Goal: Task Accomplishment & Management: Use online tool/utility

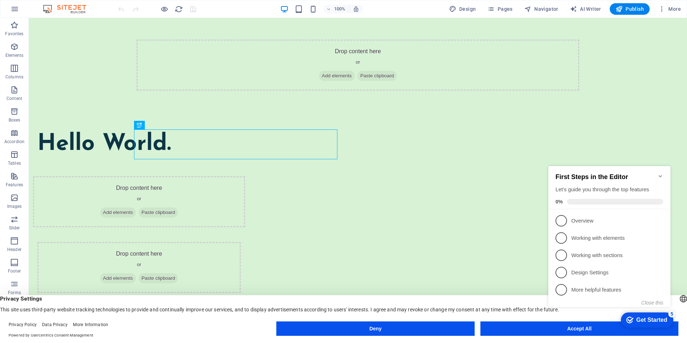
click at [591, 330] on div "checkmark Get Started 5 First Steps in the Editor Let's guide you through the t…" at bounding box center [610, 243] width 131 height 175
click at [525, 325] on button "Accept All" at bounding box center [579, 328] width 198 height 14
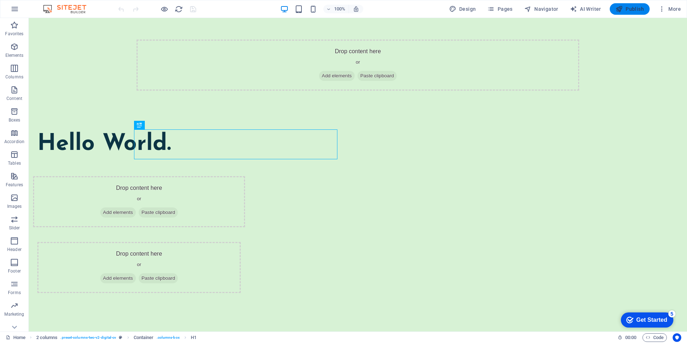
click at [628, 9] on span "Publish" at bounding box center [630, 8] width 28 height 7
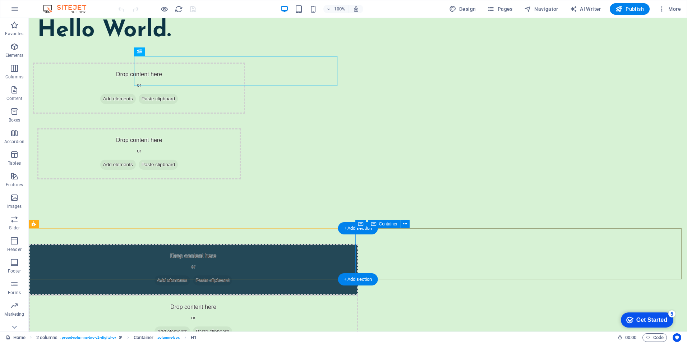
scroll to position [130, 0]
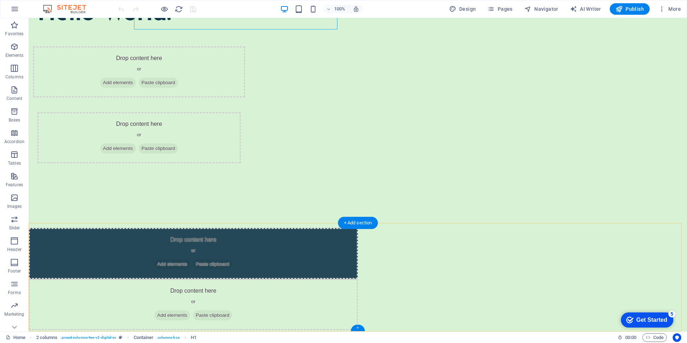
drag, startPoint x: 359, startPoint y: 326, endPoint x: 208, endPoint y: 301, distance: 152.2
click at [359, 326] on div "+" at bounding box center [358, 327] width 14 height 6
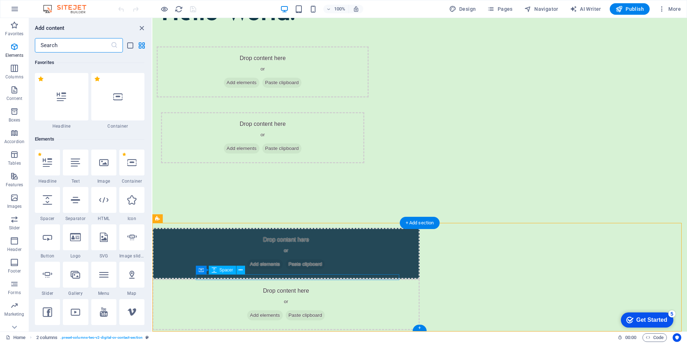
scroll to position [1257, 0]
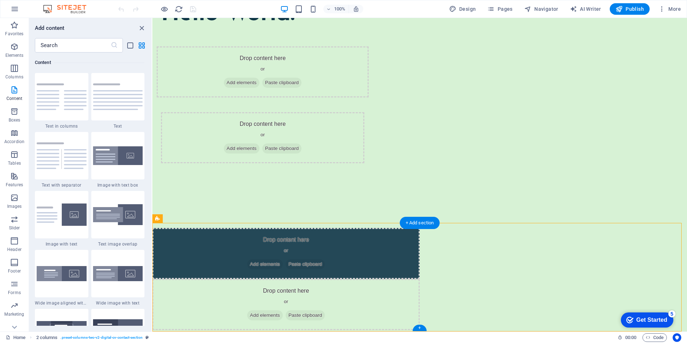
drag, startPoint x: 573, startPoint y: 344, endPoint x: 308, endPoint y: 249, distance: 281.8
click at [308, 137] on div "Hello World. Drop content here or Add elements Paste clipboard Drop content her…" at bounding box center [419, 104] width 535 height 245
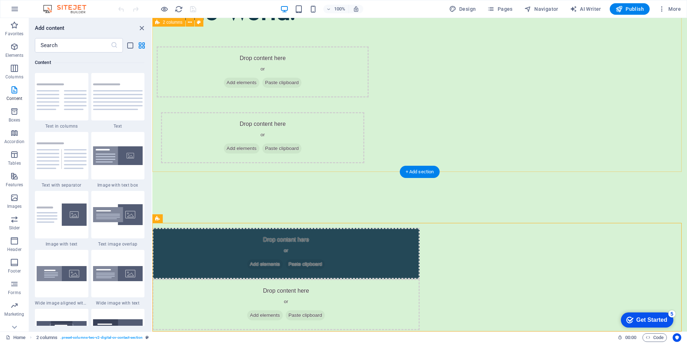
click at [399, 107] on div "Hello World. Drop content here or Add elements Paste clipboard Drop content her…" at bounding box center [419, 104] width 535 height 245
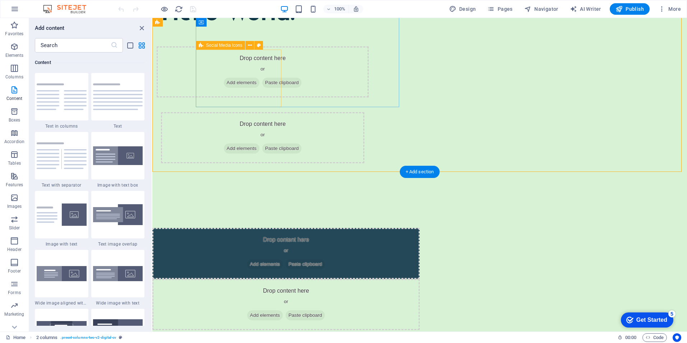
click at [278, 90] on div "Drop content here or Add elements Paste clipboard" at bounding box center [263, 71] width 212 height 51
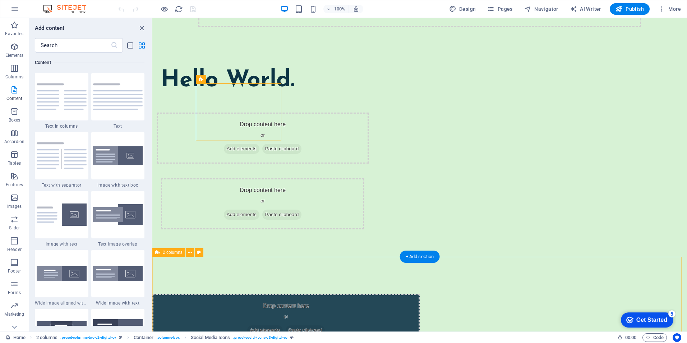
scroll to position [0, 0]
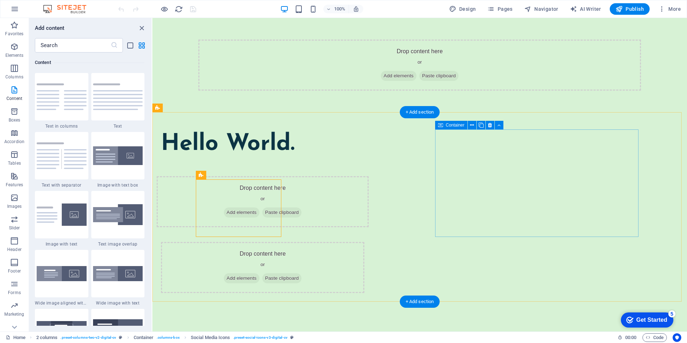
click at [364, 242] on div "Drop content here or Add elements Paste clipboard" at bounding box center [262, 267] width 203 height 51
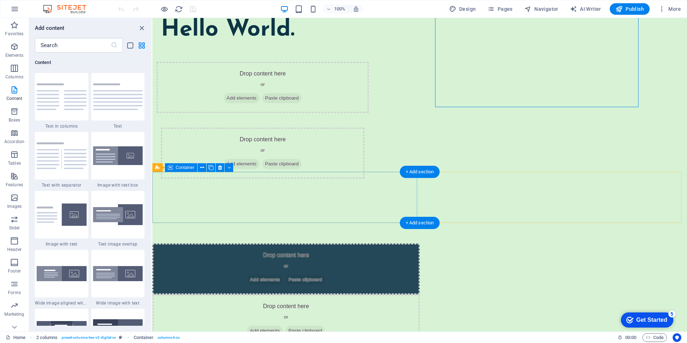
scroll to position [130, 0]
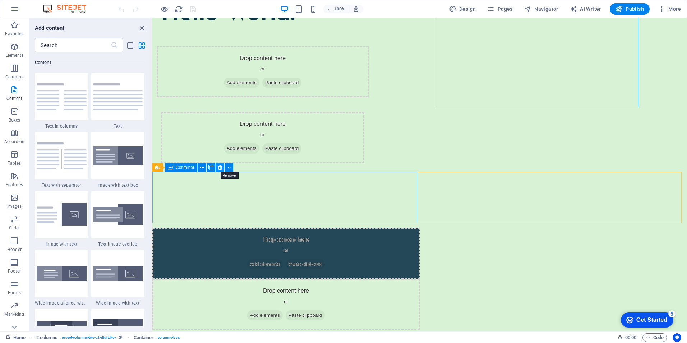
click at [220, 168] on icon at bounding box center [220, 168] width 4 height 8
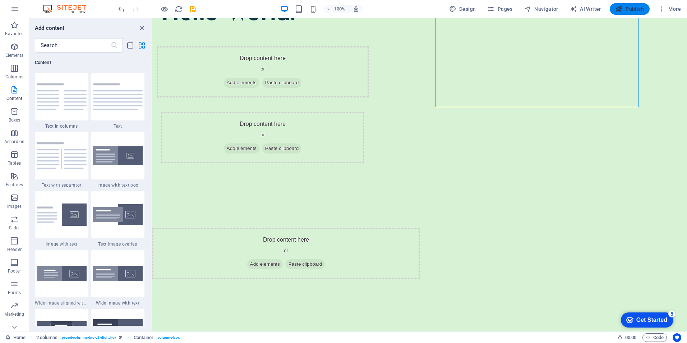
click at [626, 10] on span "Publish" at bounding box center [630, 8] width 28 height 7
